Goal: Task Accomplishment & Management: Complete application form

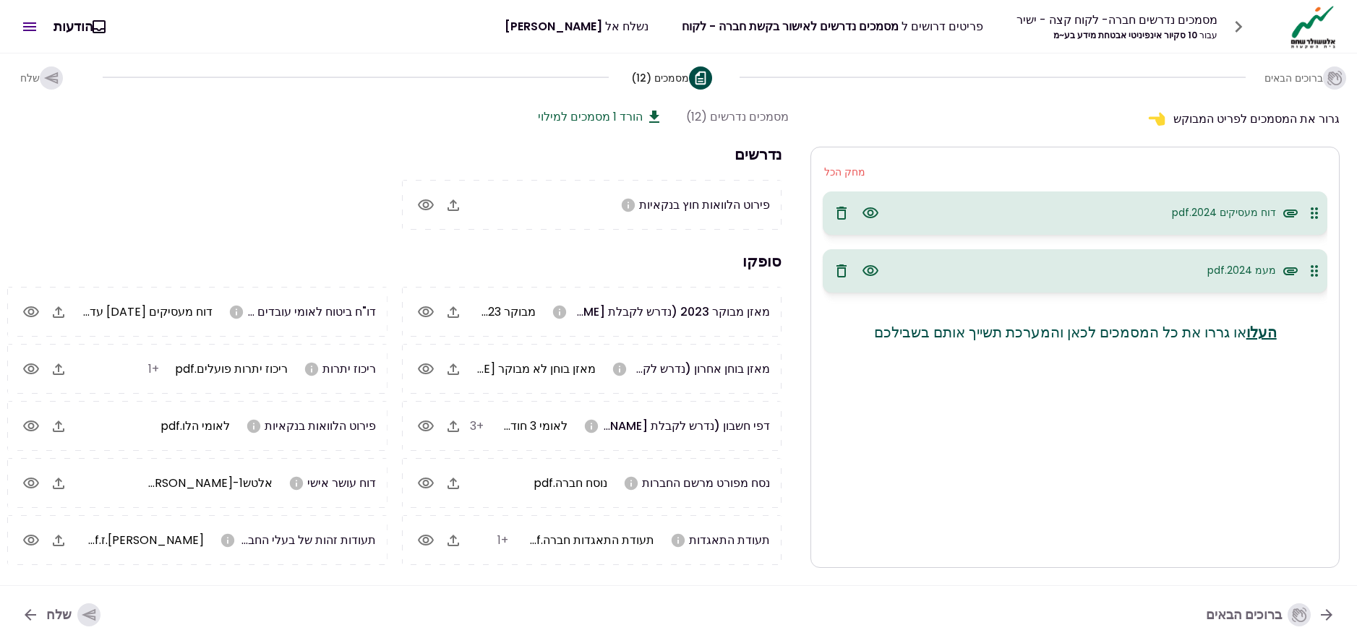
scroll to position [0, -1]
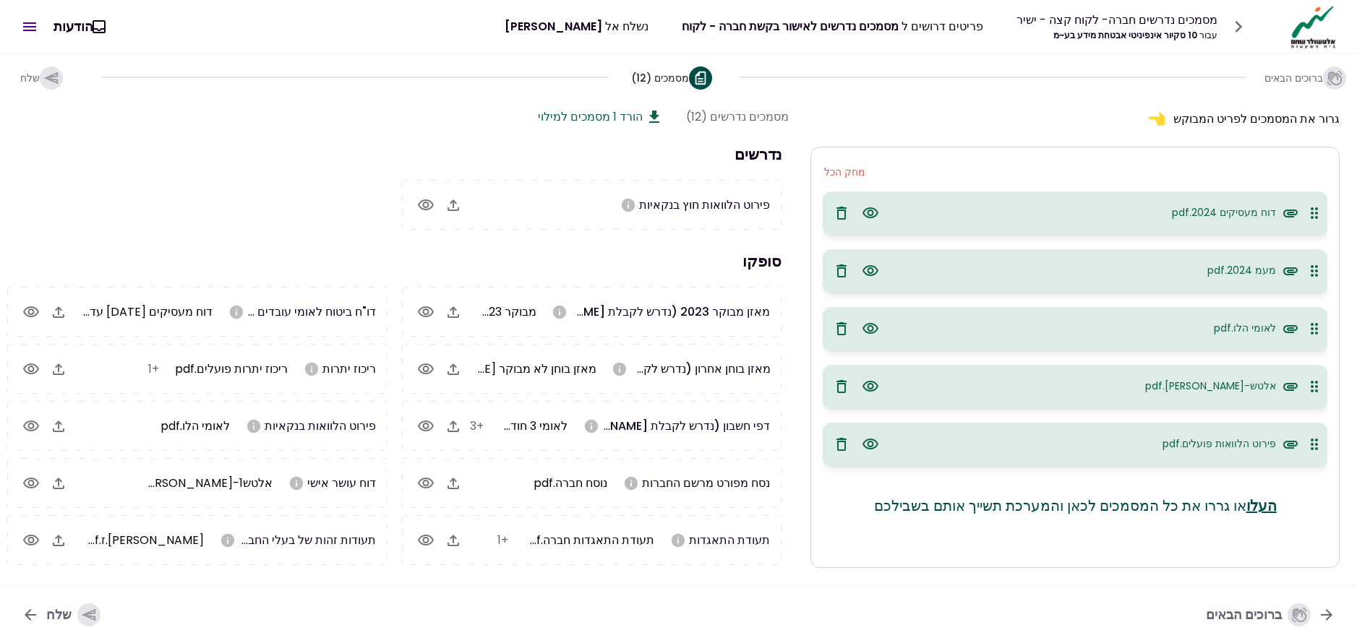
click at [93, 612] on icon "button" at bounding box center [89, 615] width 14 height 12
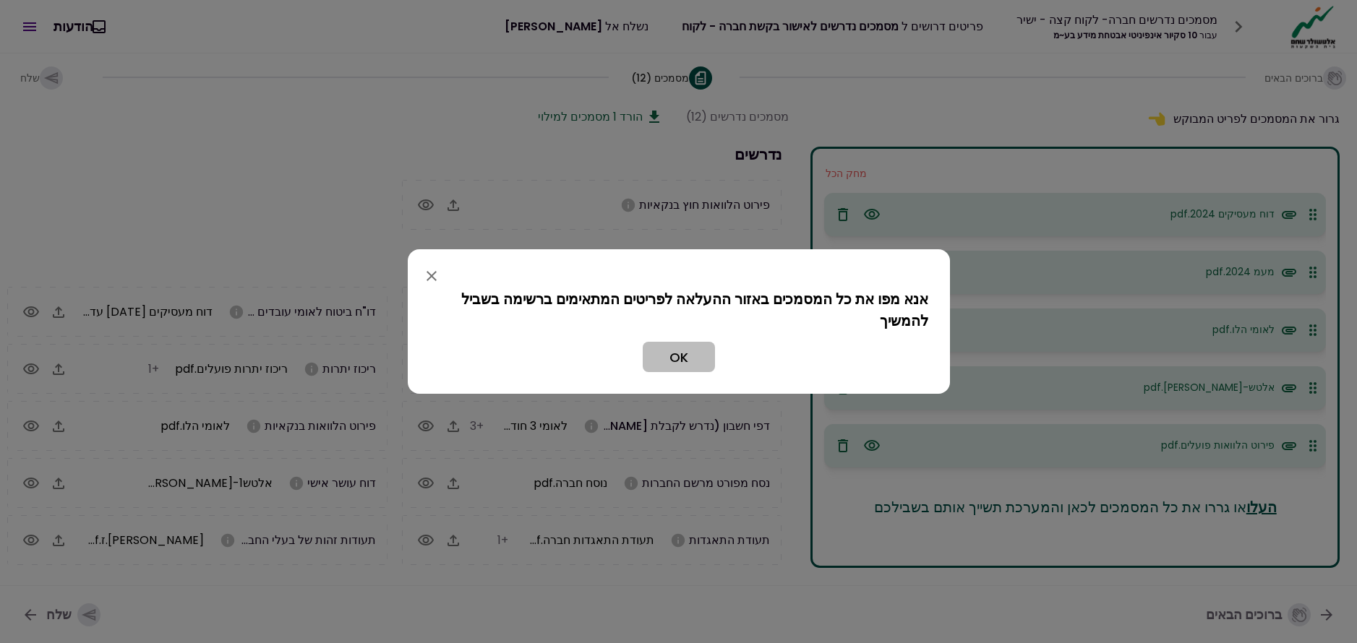
click at [689, 357] on button "OK" at bounding box center [679, 357] width 72 height 30
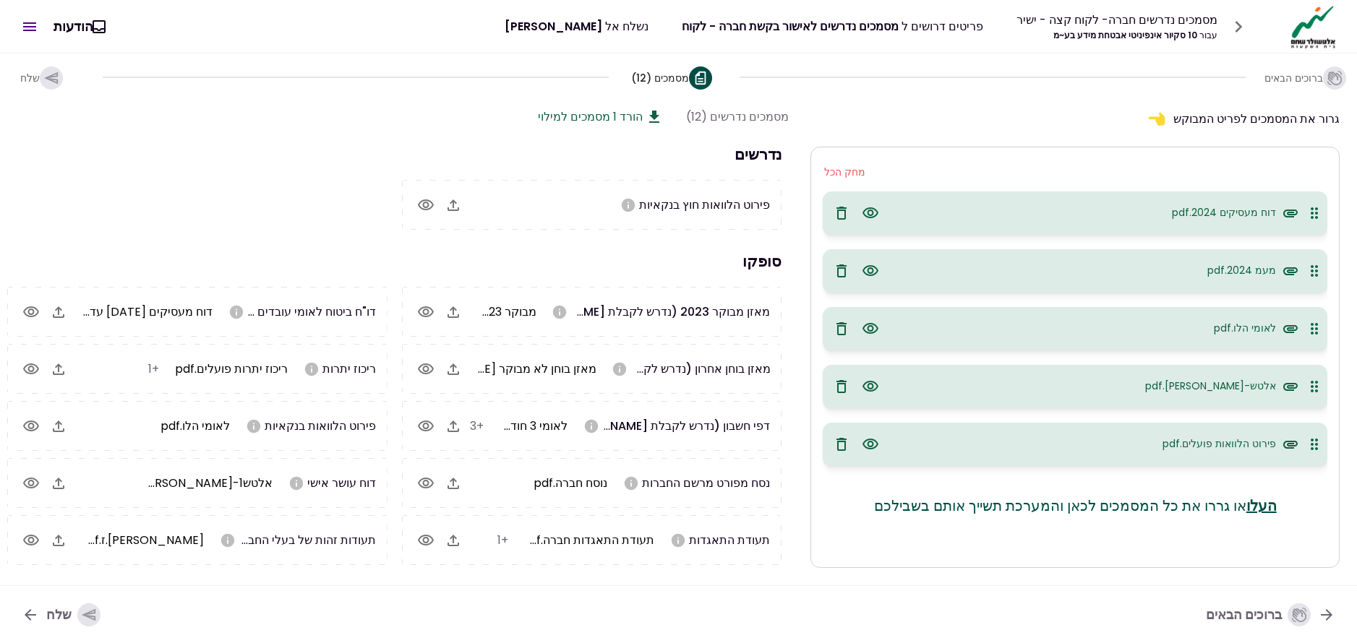
scroll to position [54, 0]
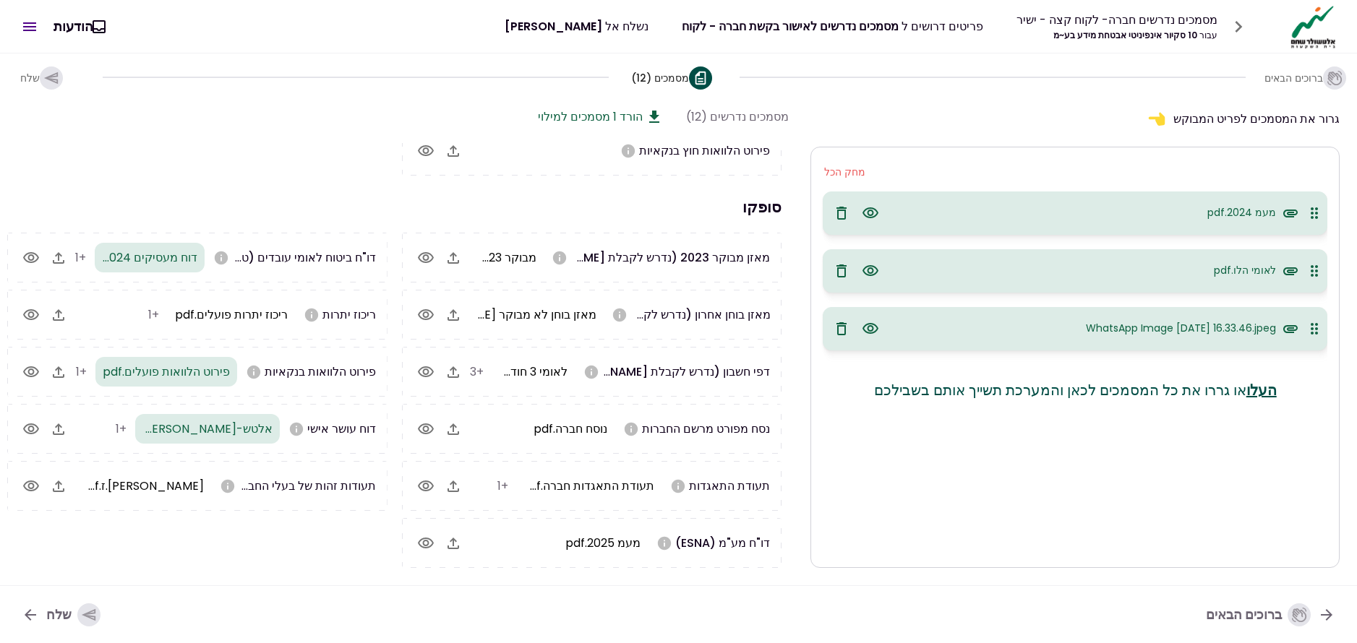
click at [1044, 328] on div "WhatsApp Image [DATE] 16.33.46.jpeg" at bounding box center [1075, 328] width 505 height 43
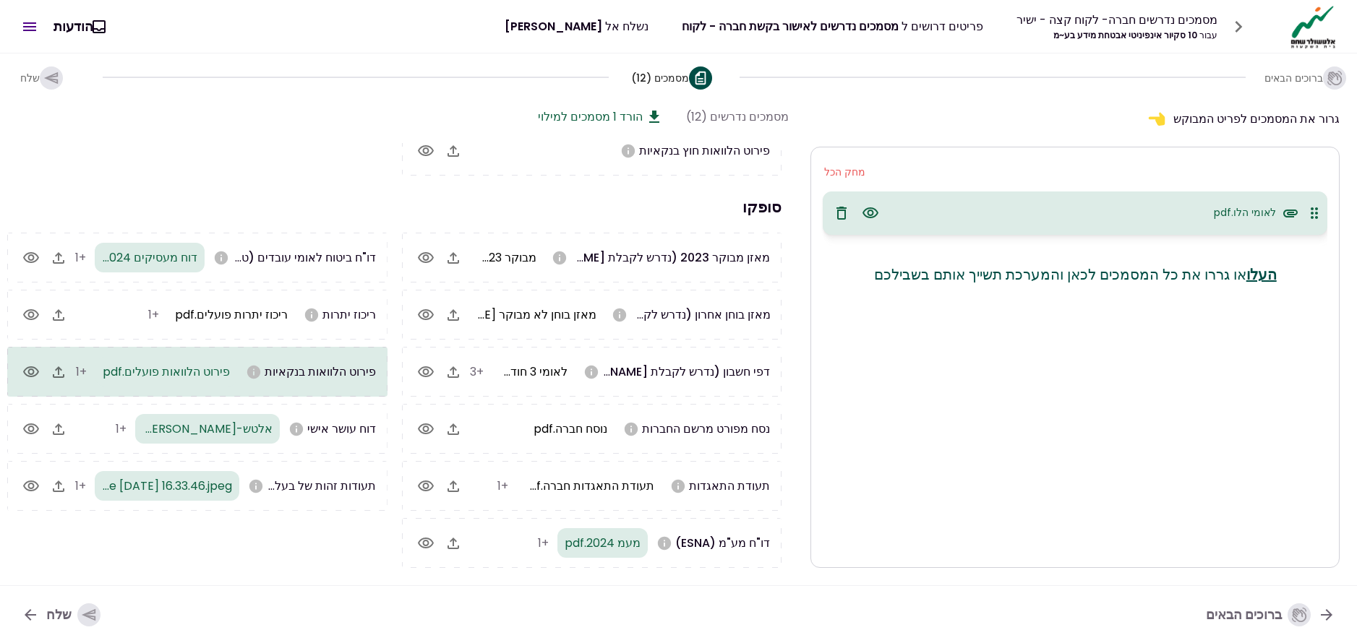
scroll to position [0, -1]
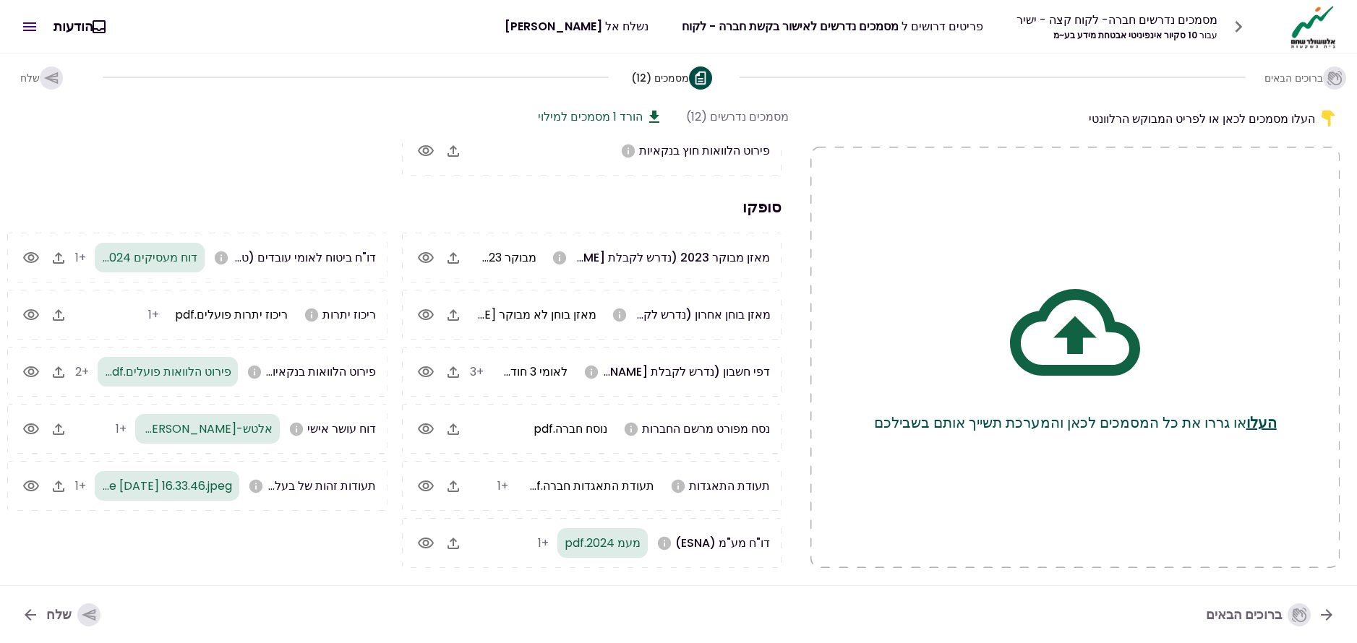
click at [89, 615] on icon "button" at bounding box center [89, 615] width 16 height 16
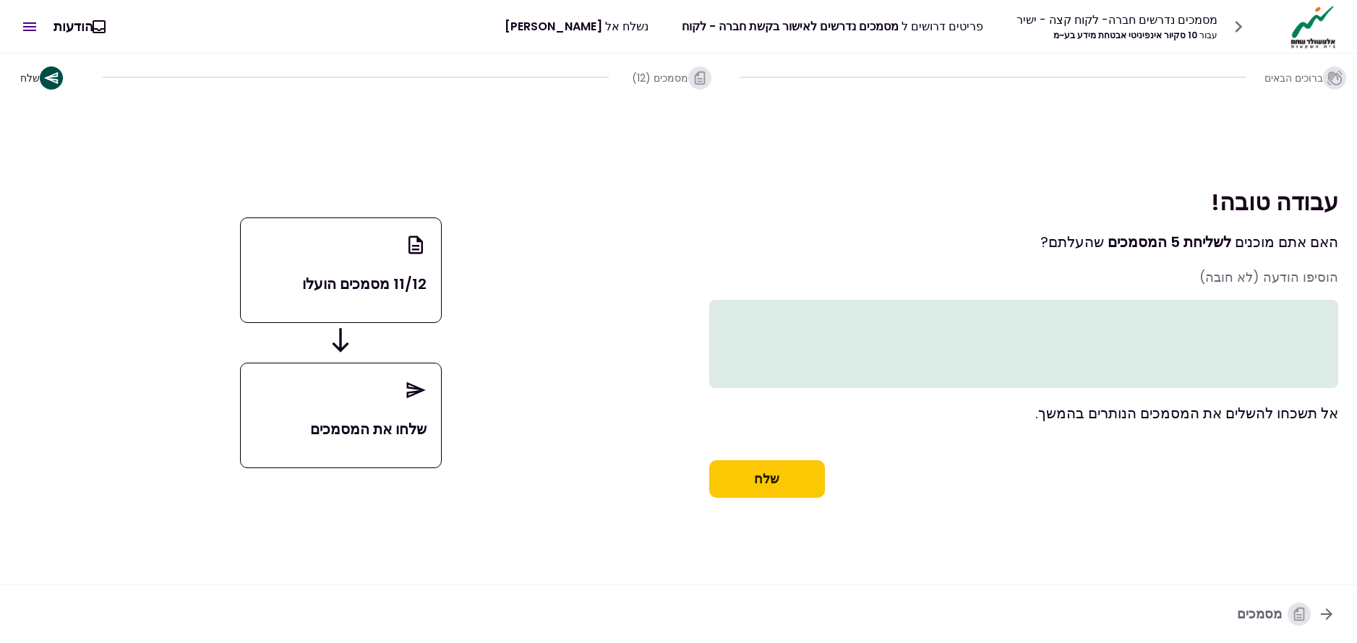
click at [1183, 307] on textarea at bounding box center [1024, 344] width 630 height 88
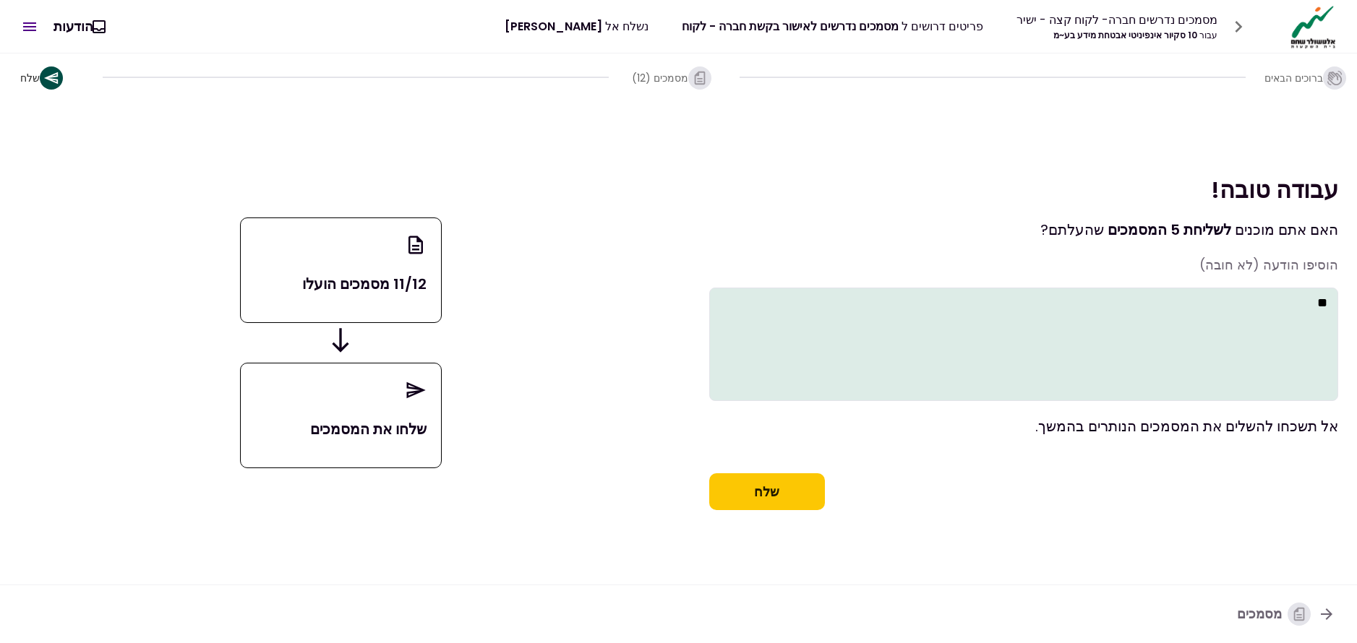
type textarea "*"
type textarea "**********"
click at [766, 490] on button "שלח" at bounding box center [767, 493] width 116 height 38
